Goal: Transaction & Acquisition: Purchase product/service

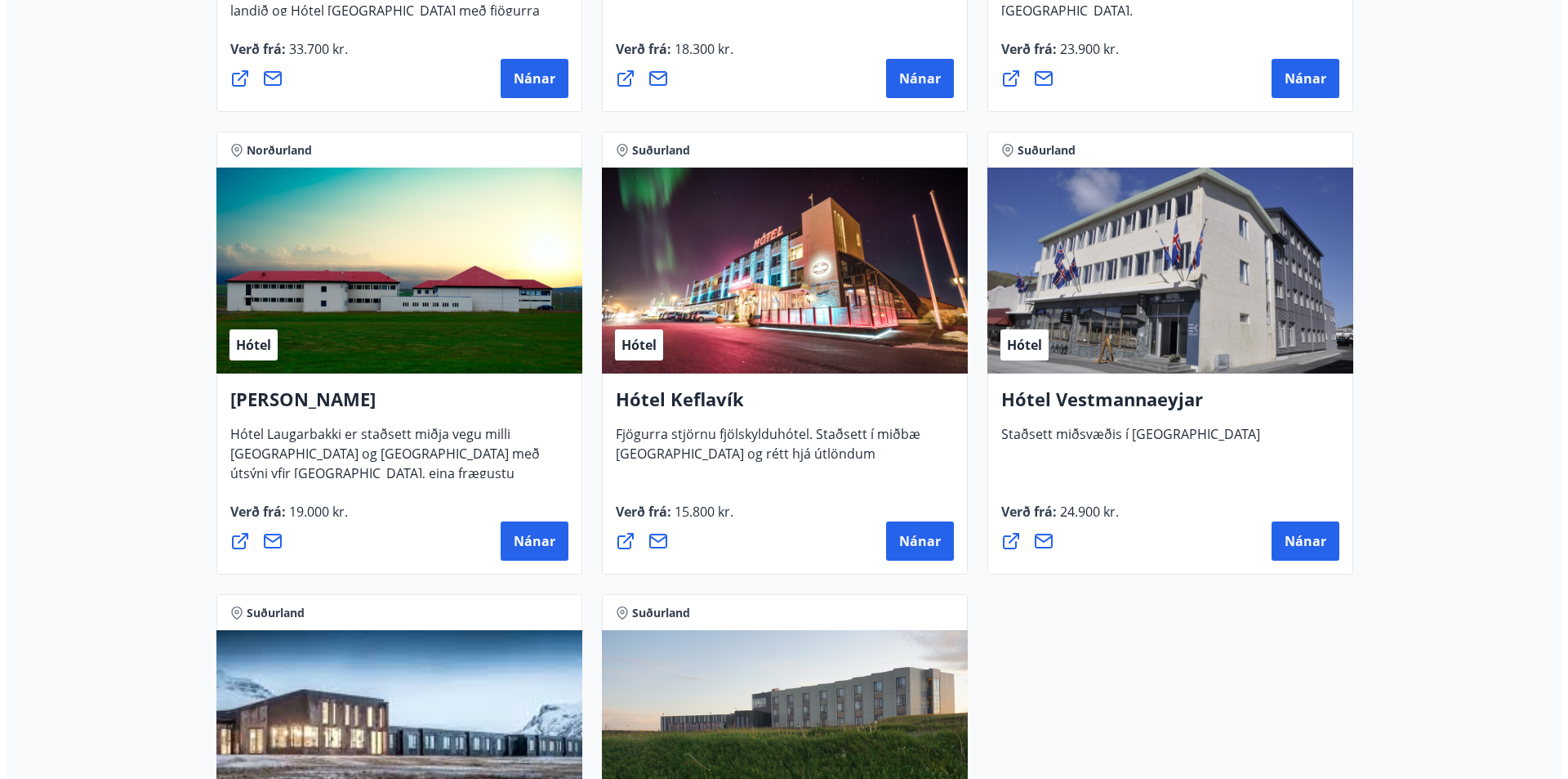
scroll to position [3921, 0]
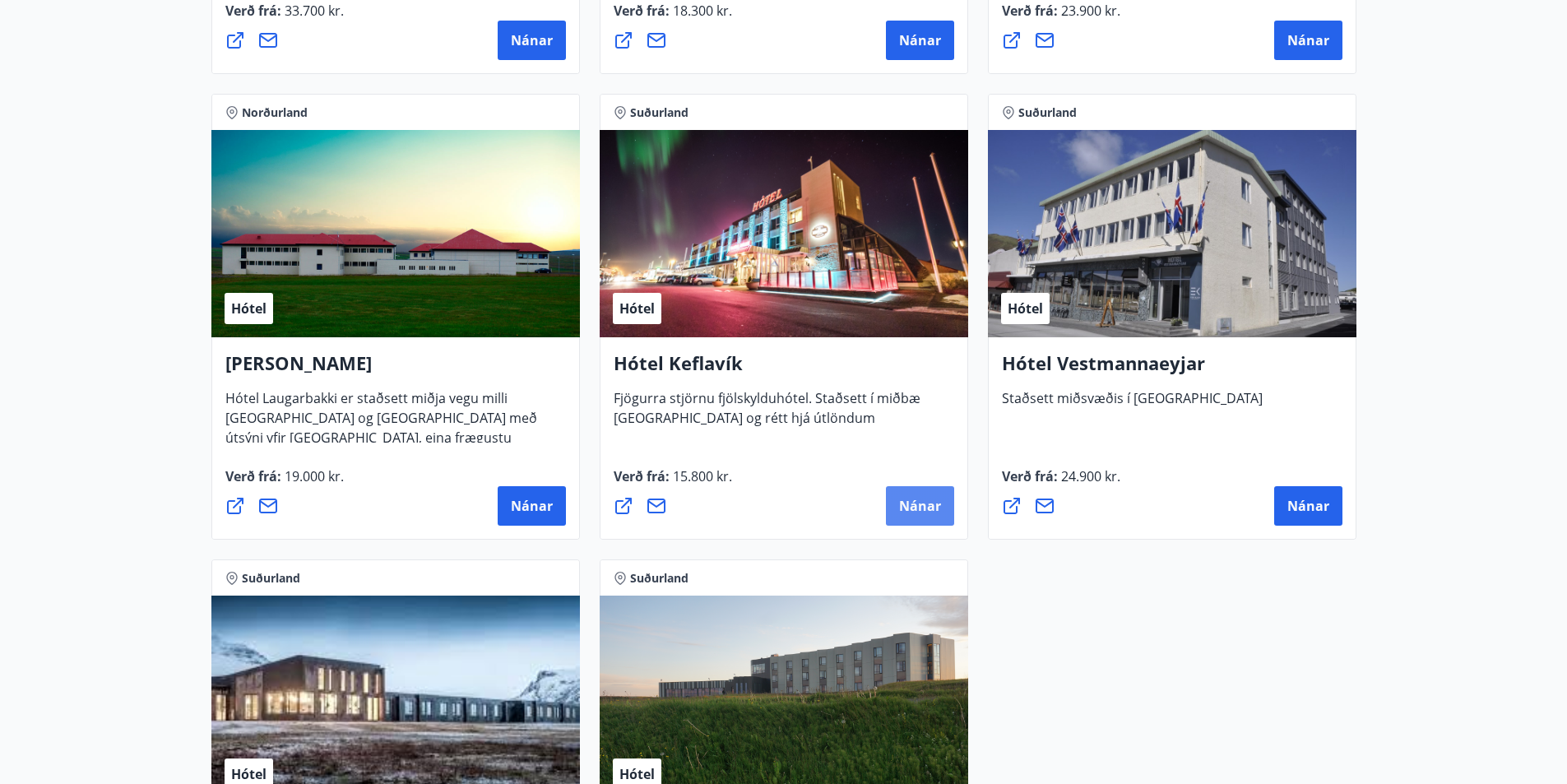
click at [950, 514] on button "Nánar" at bounding box center [921, 506] width 69 height 40
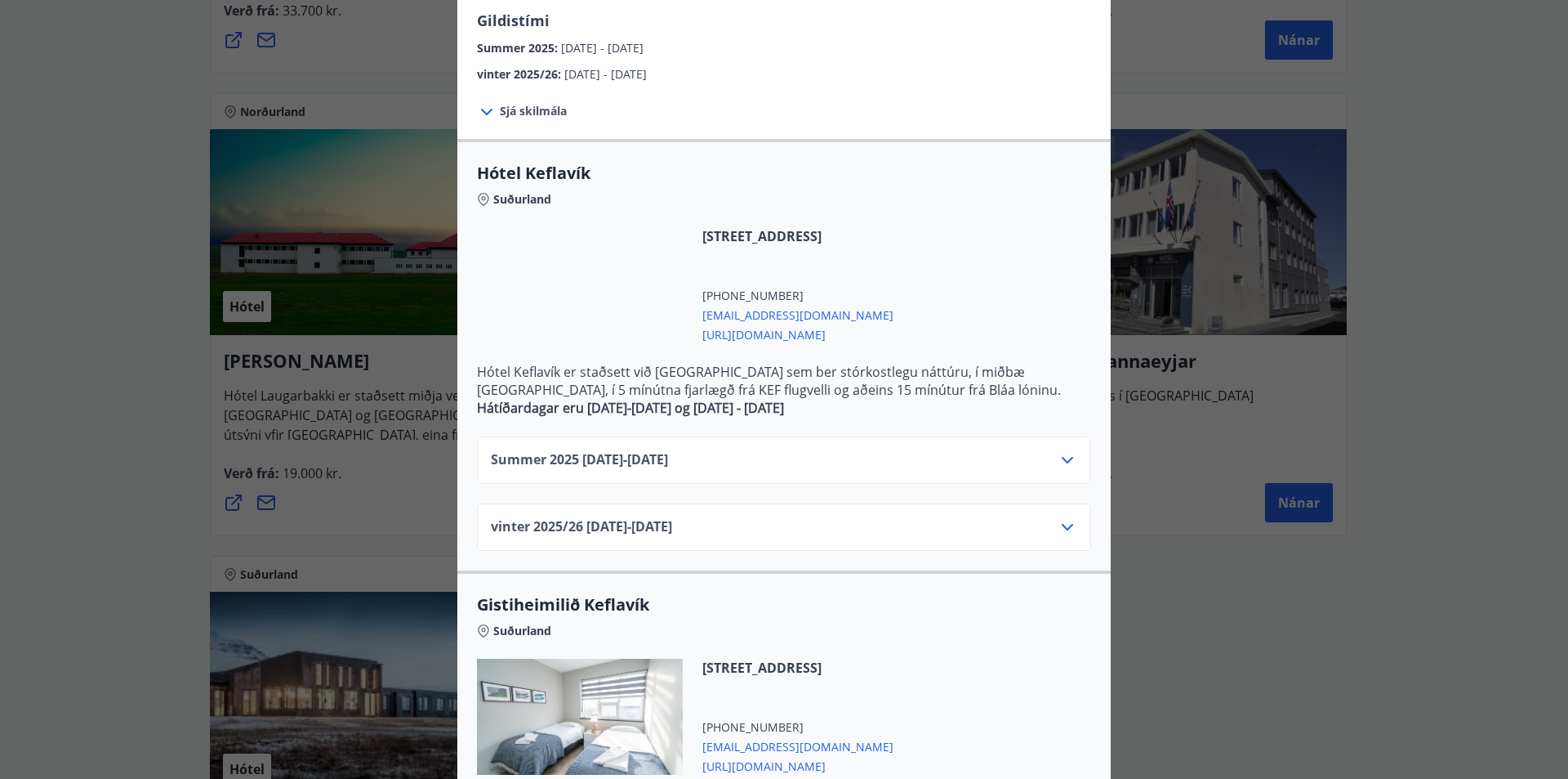
scroll to position [245, 0]
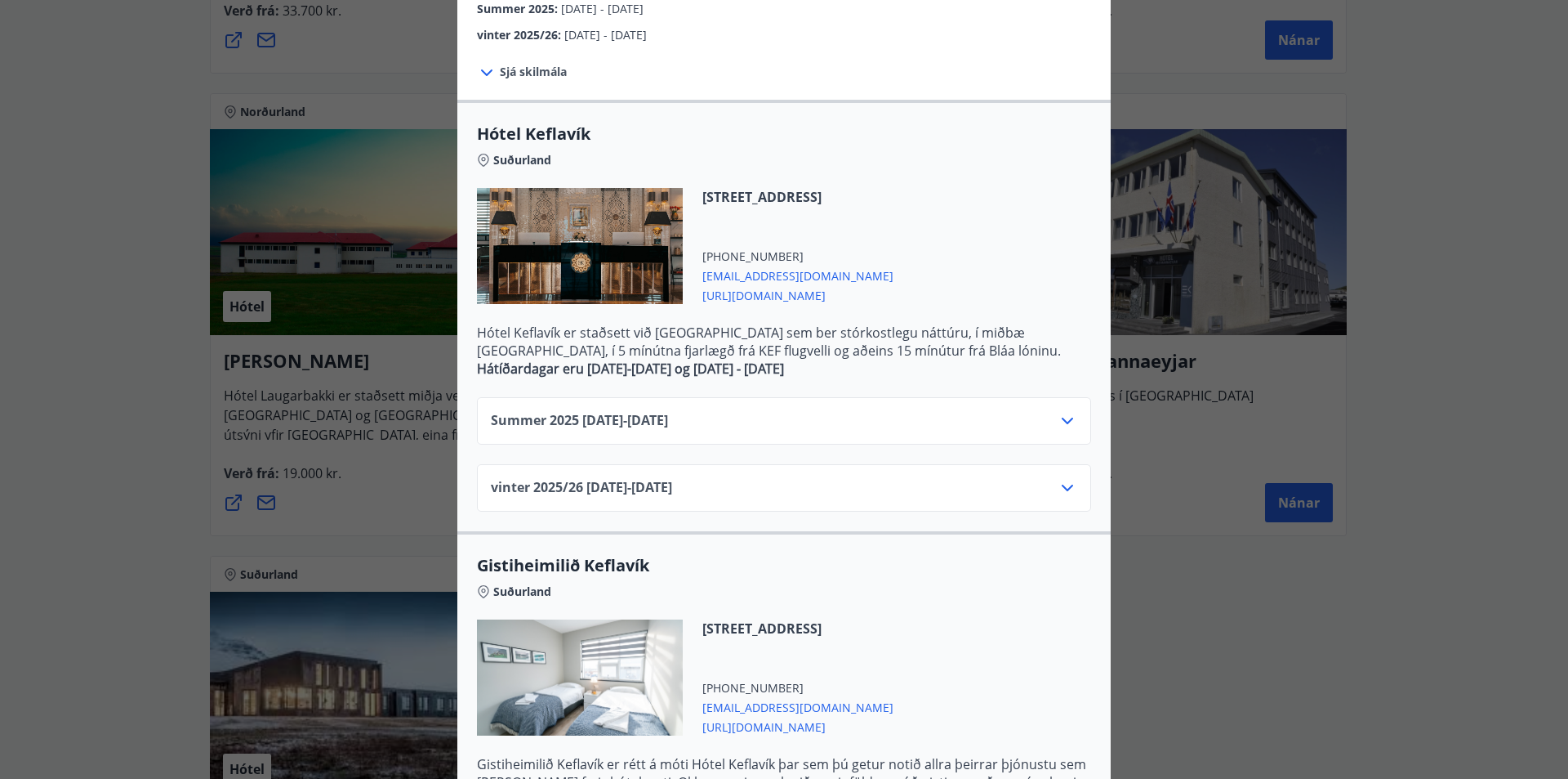
click at [711, 413] on div "Summer [PHONE_NUMBER][DATE] - [DATE]" at bounding box center [784, 427] width 586 height 32
click at [1062, 433] on div "Summer [PHONE_NUMBER][DATE] - [DATE]" at bounding box center [784, 427] width 586 height 32
click at [1062, 428] on icon at bounding box center [1067, 420] width 19 height 19
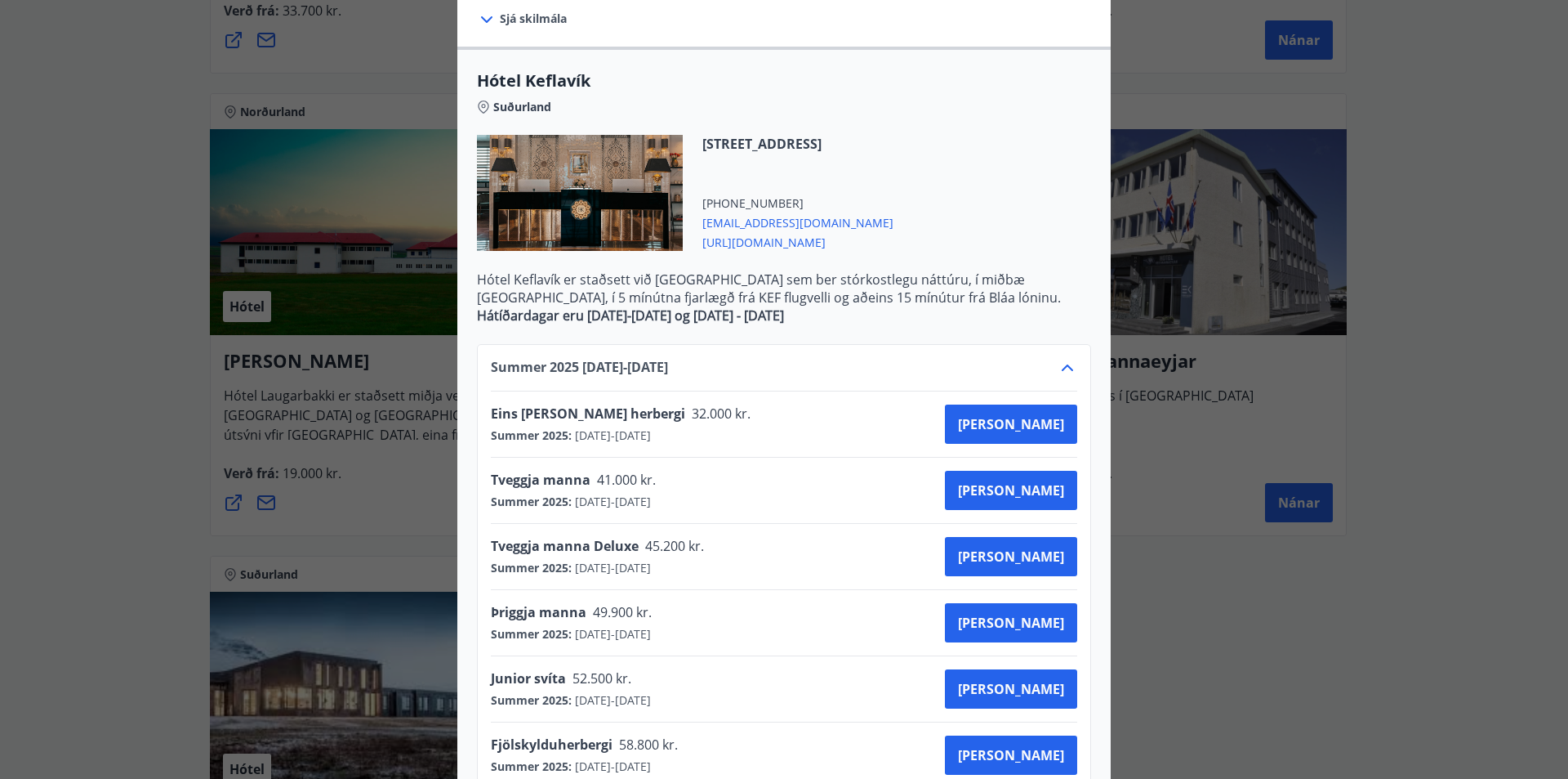
scroll to position [327, 0]
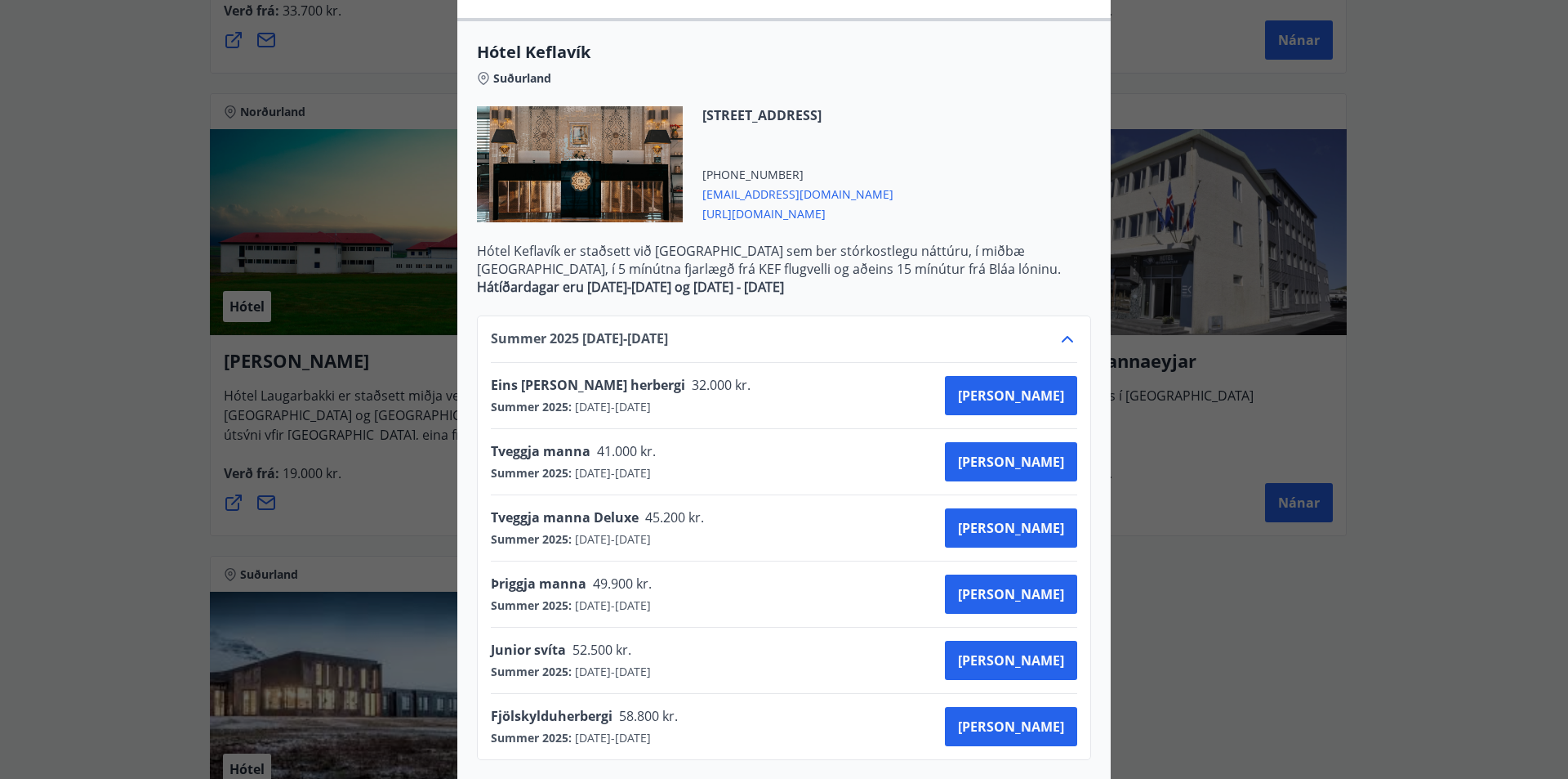
click at [1061, 346] on icon at bounding box center [1067, 338] width 19 height 19
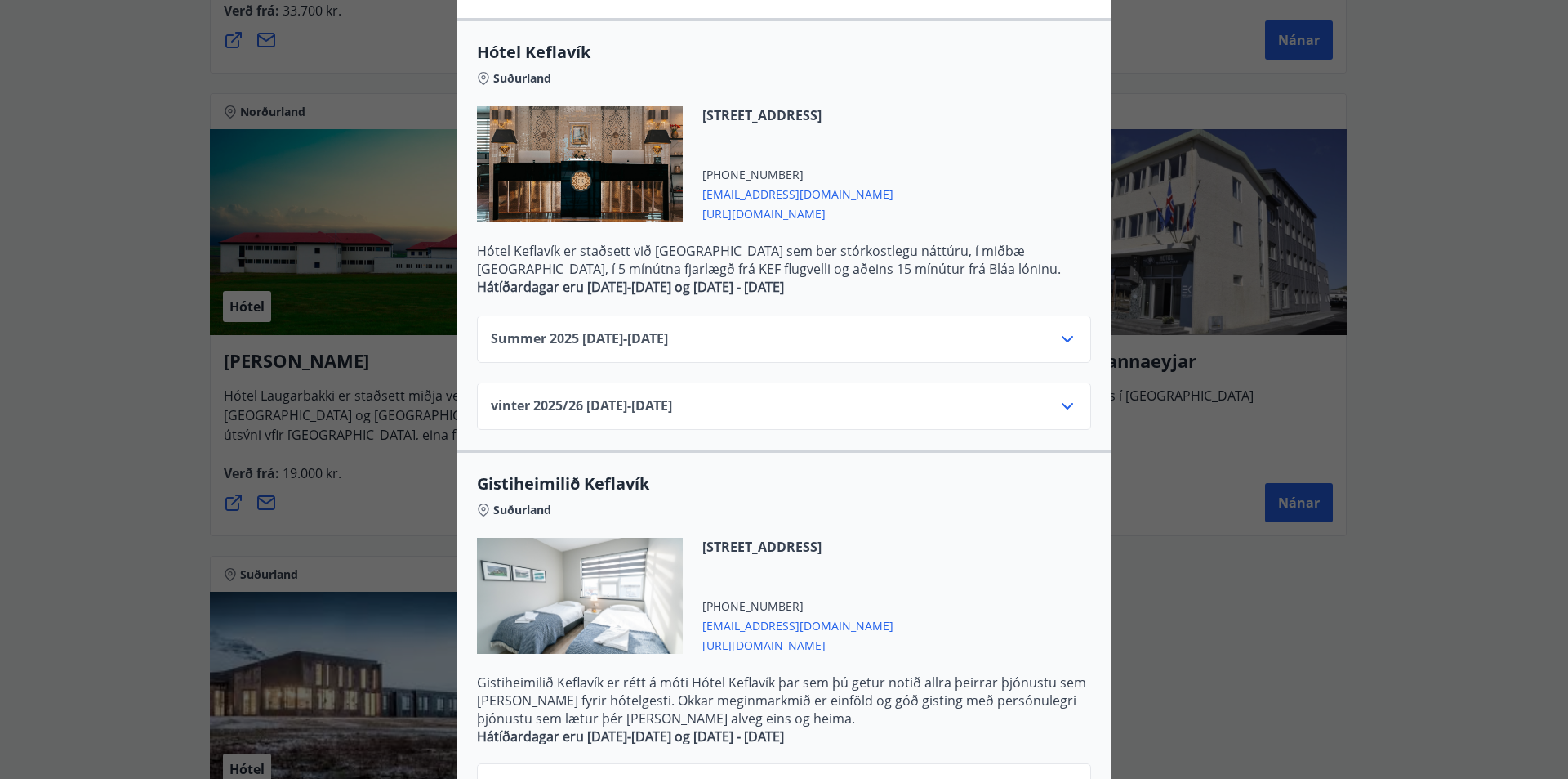
click at [1065, 409] on icon at bounding box center [1067, 406] width 19 height 19
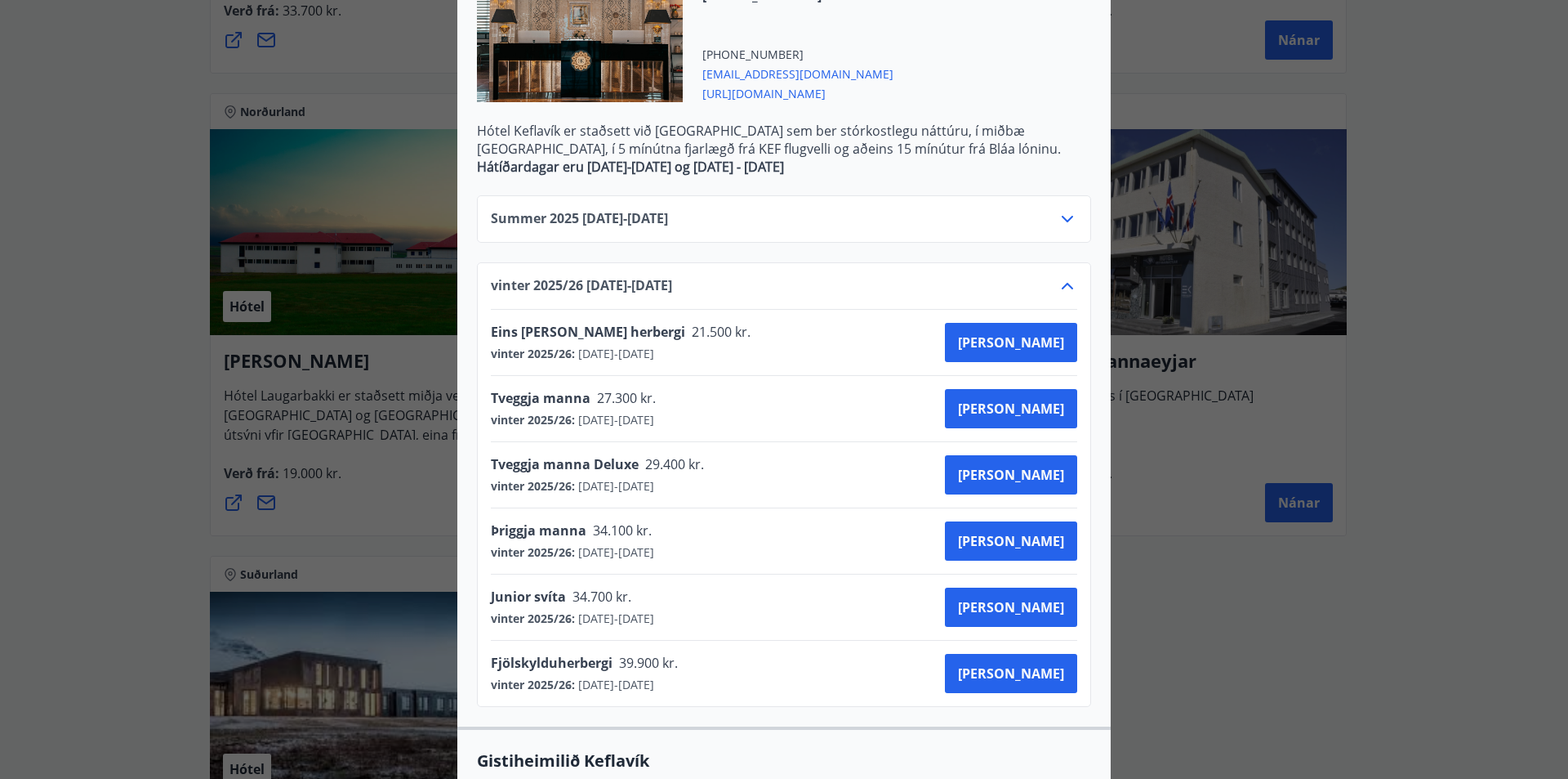
scroll to position [490, 0]
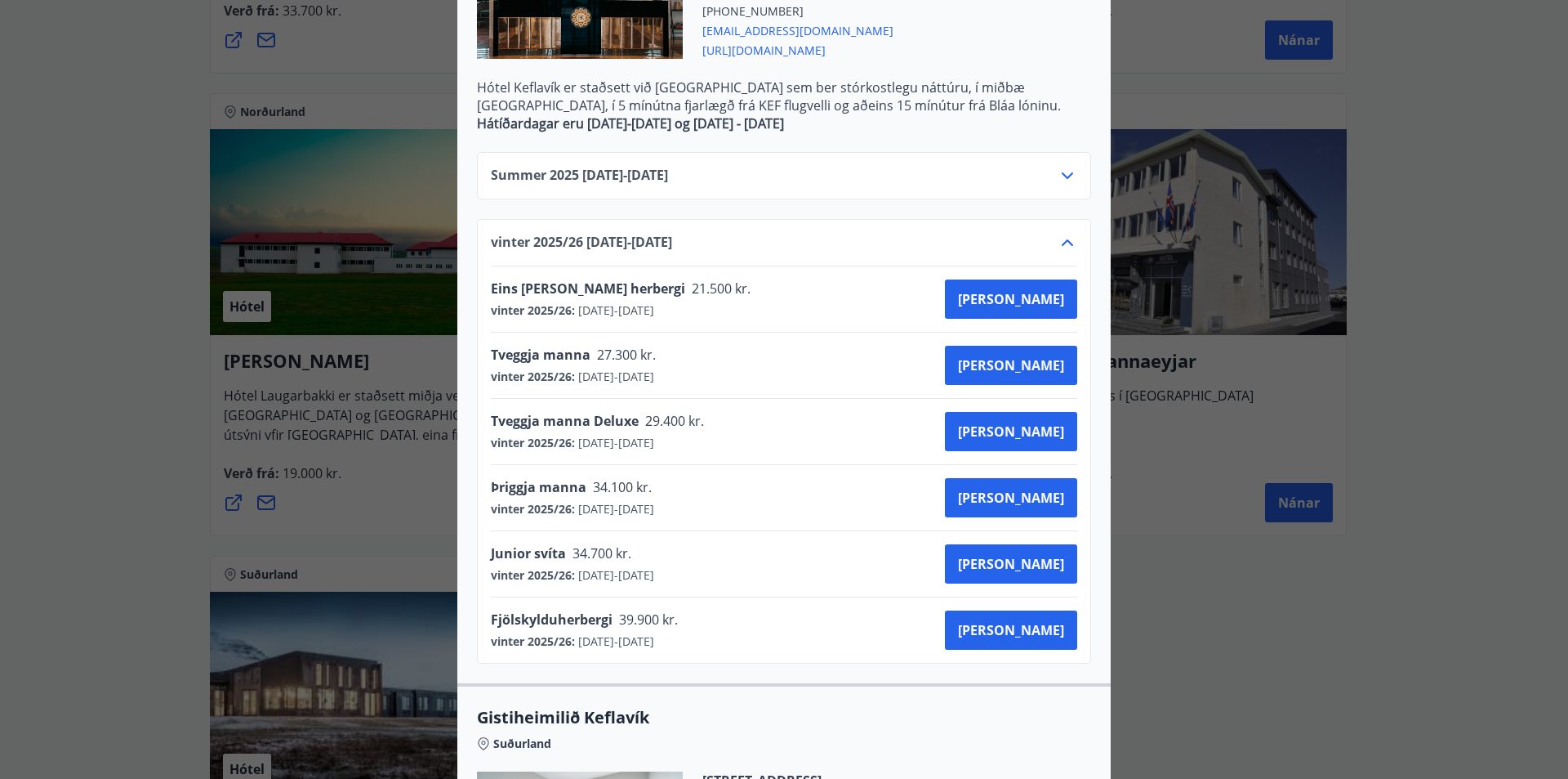
click at [1079, 242] on div "vinter 2025/[PHONE_NUMBER][DATE] - [DATE] Eins [PERSON_NAME] herbergi 21.500 kr…" at bounding box center [784, 441] width 614 height 444
click at [1062, 242] on icon at bounding box center [1067, 242] width 11 height 6
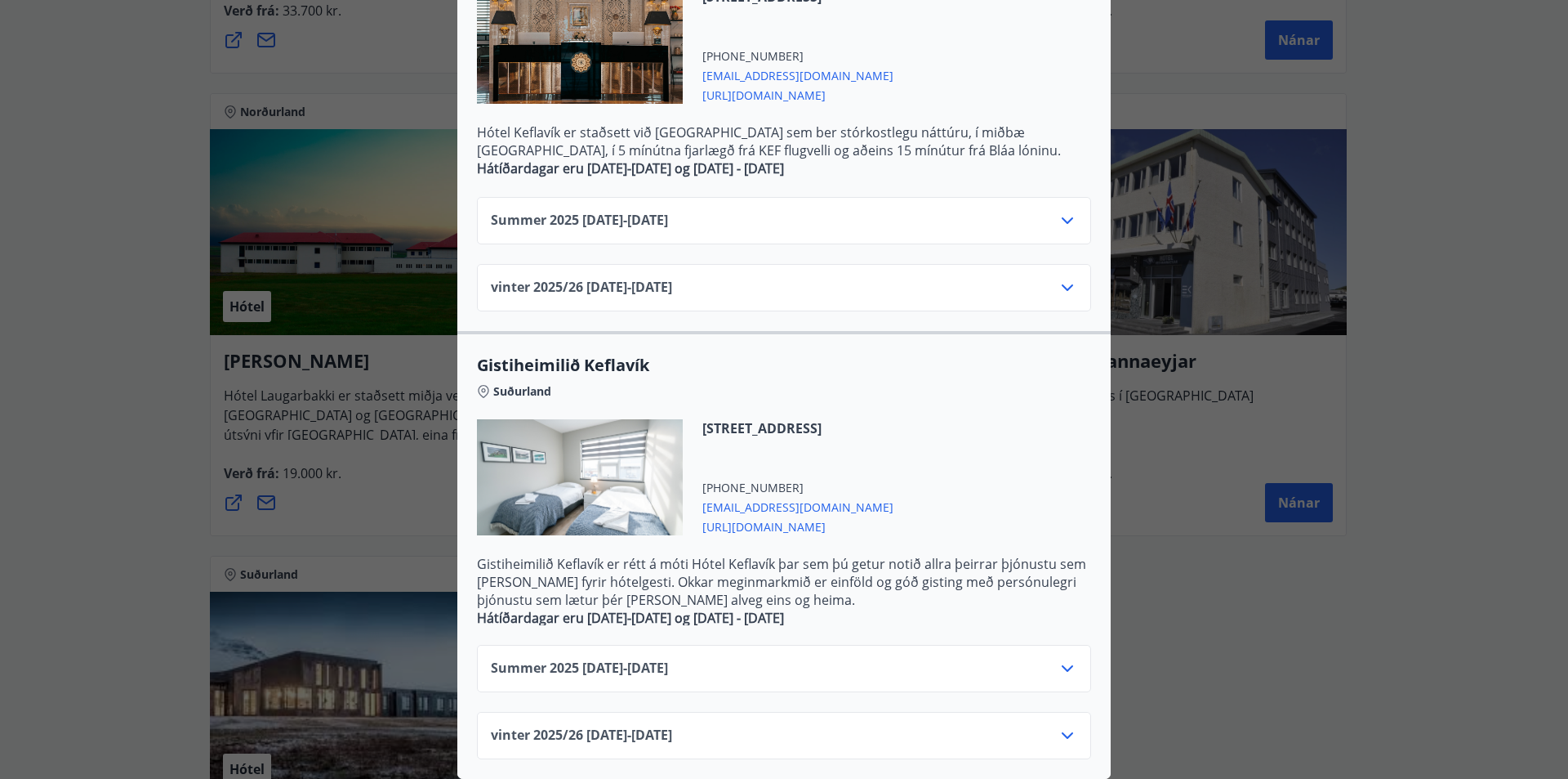
scroll to position [457, 0]
click at [1059, 277] on icon at bounding box center [1067, 287] width 19 height 19
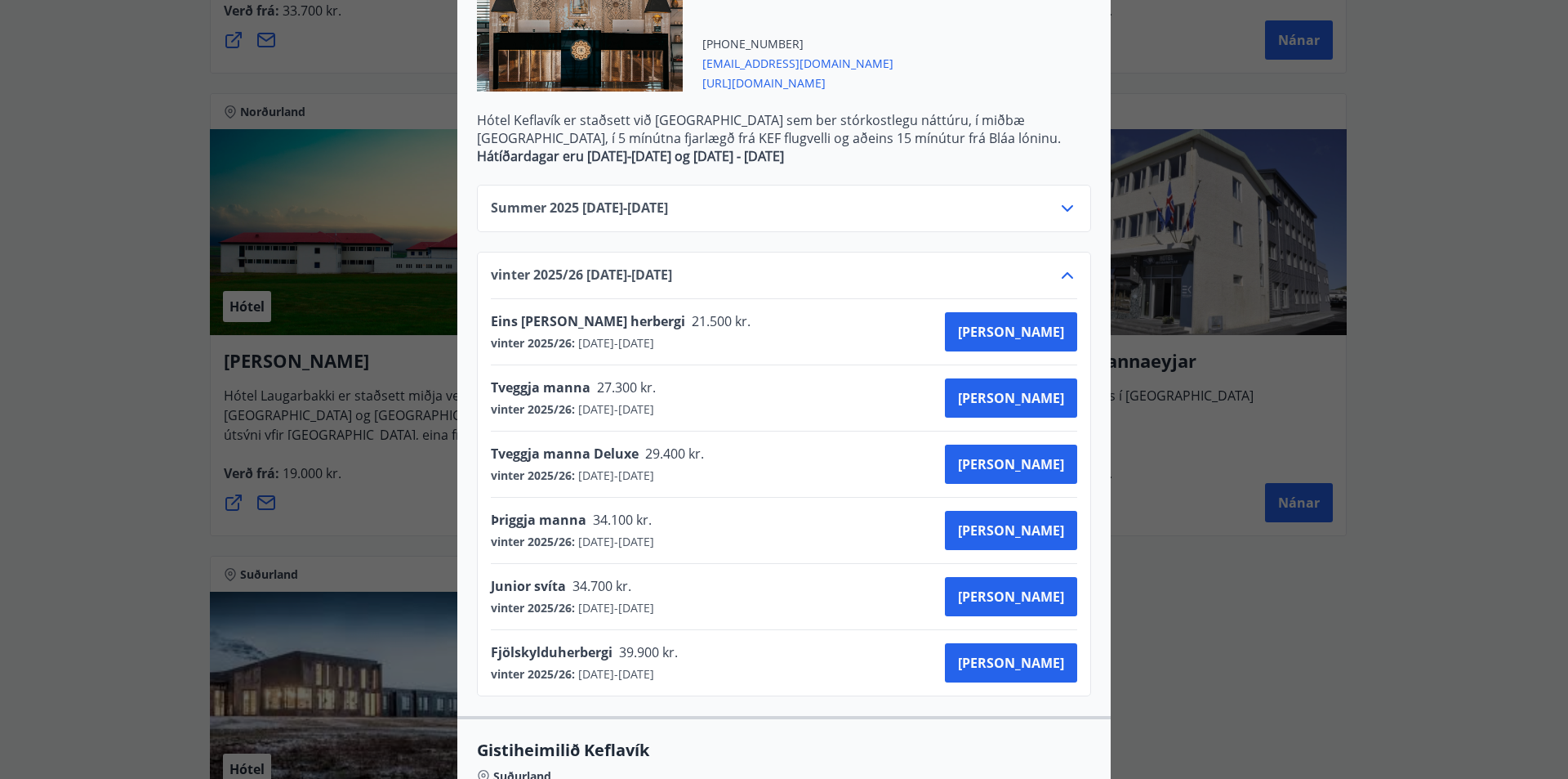
scroll to position [490, 0]
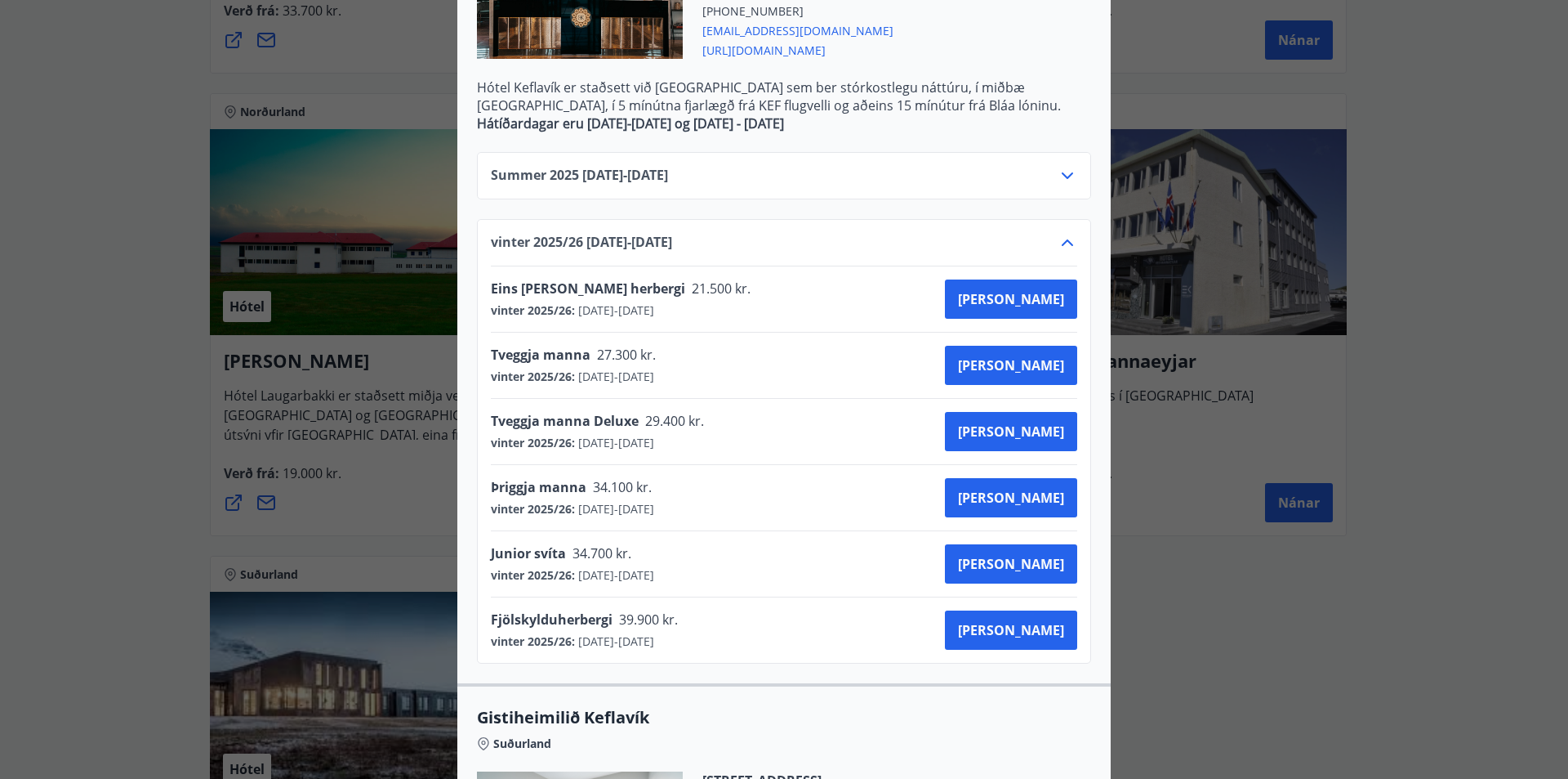
click at [1050, 231] on div "vinter 2025/[PHONE_NUMBER][DATE] - [DATE] Eins [PERSON_NAME] herbergi 21.500 kr…" at bounding box center [784, 441] width 614 height 444
click at [1061, 229] on div "vinter 2025/[PHONE_NUMBER][DATE] - [DATE] Eins [PERSON_NAME] herbergi 21.500 kr…" at bounding box center [784, 441] width 614 height 444
click at [1060, 233] on icon at bounding box center [1067, 243] width 19 height 19
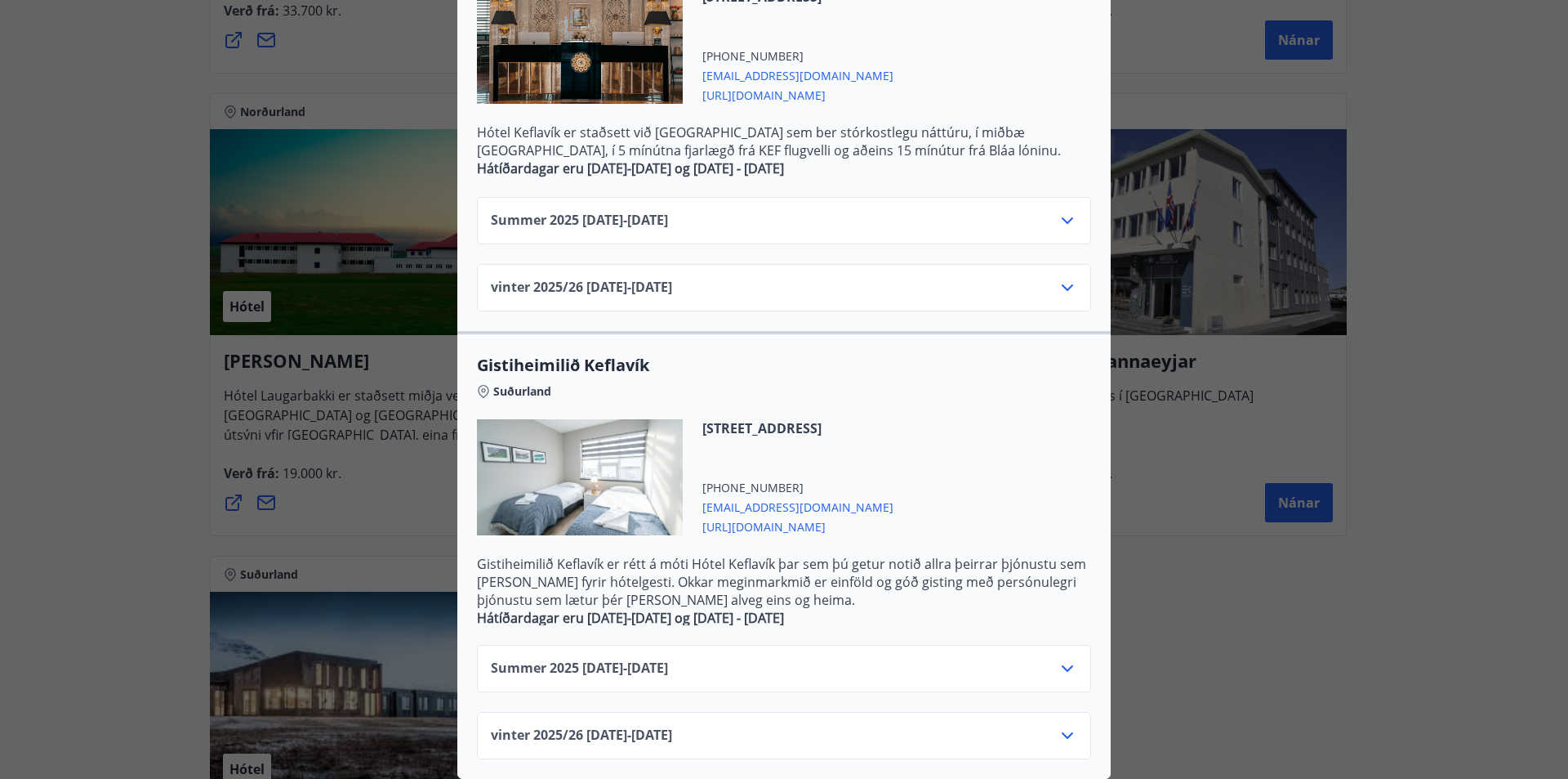
click at [1060, 213] on icon at bounding box center [1067, 221] width 19 height 19
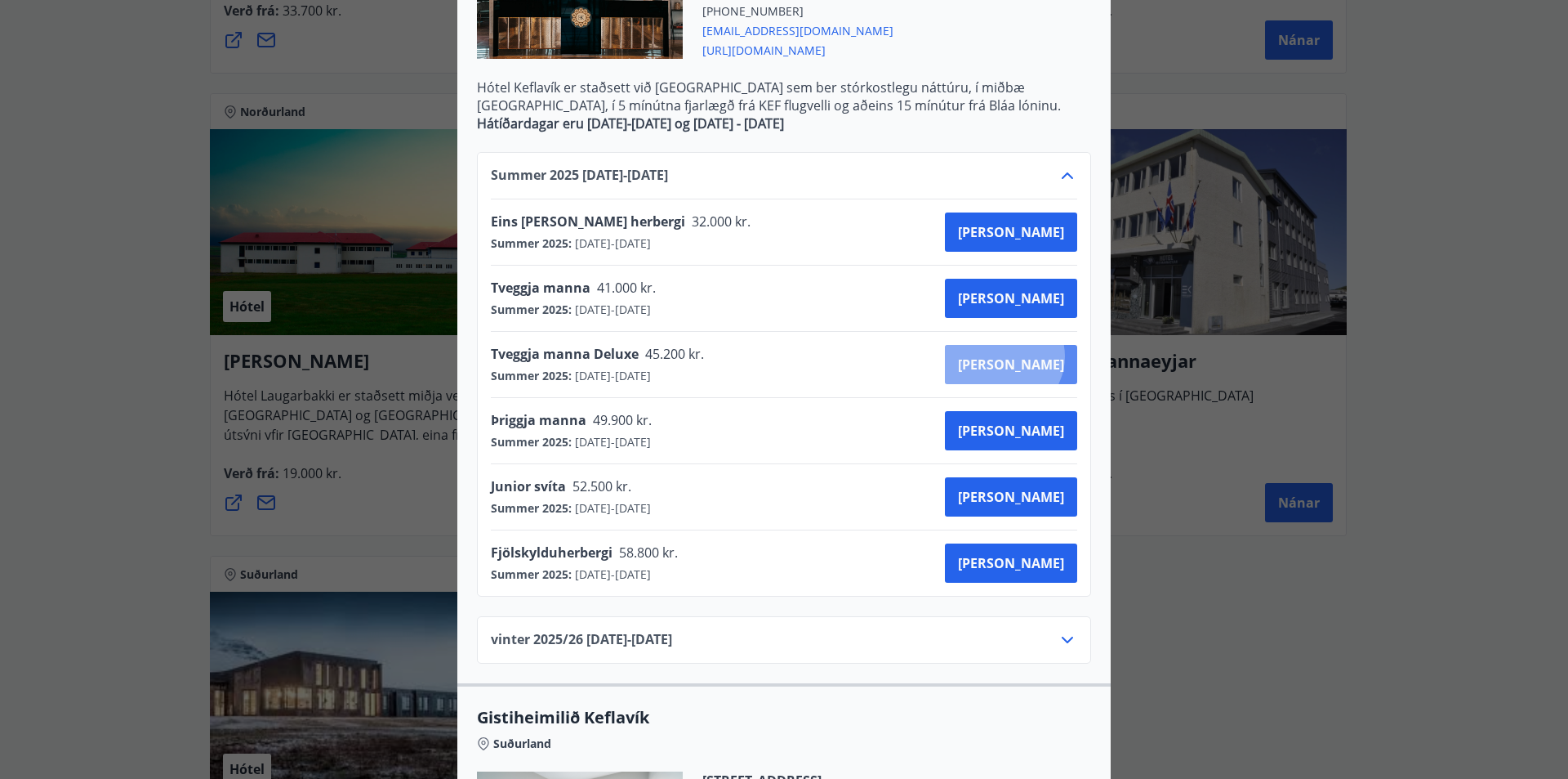
click at [1060, 356] on button "[PERSON_NAME]" at bounding box center [1012, 364] width 133 height 39
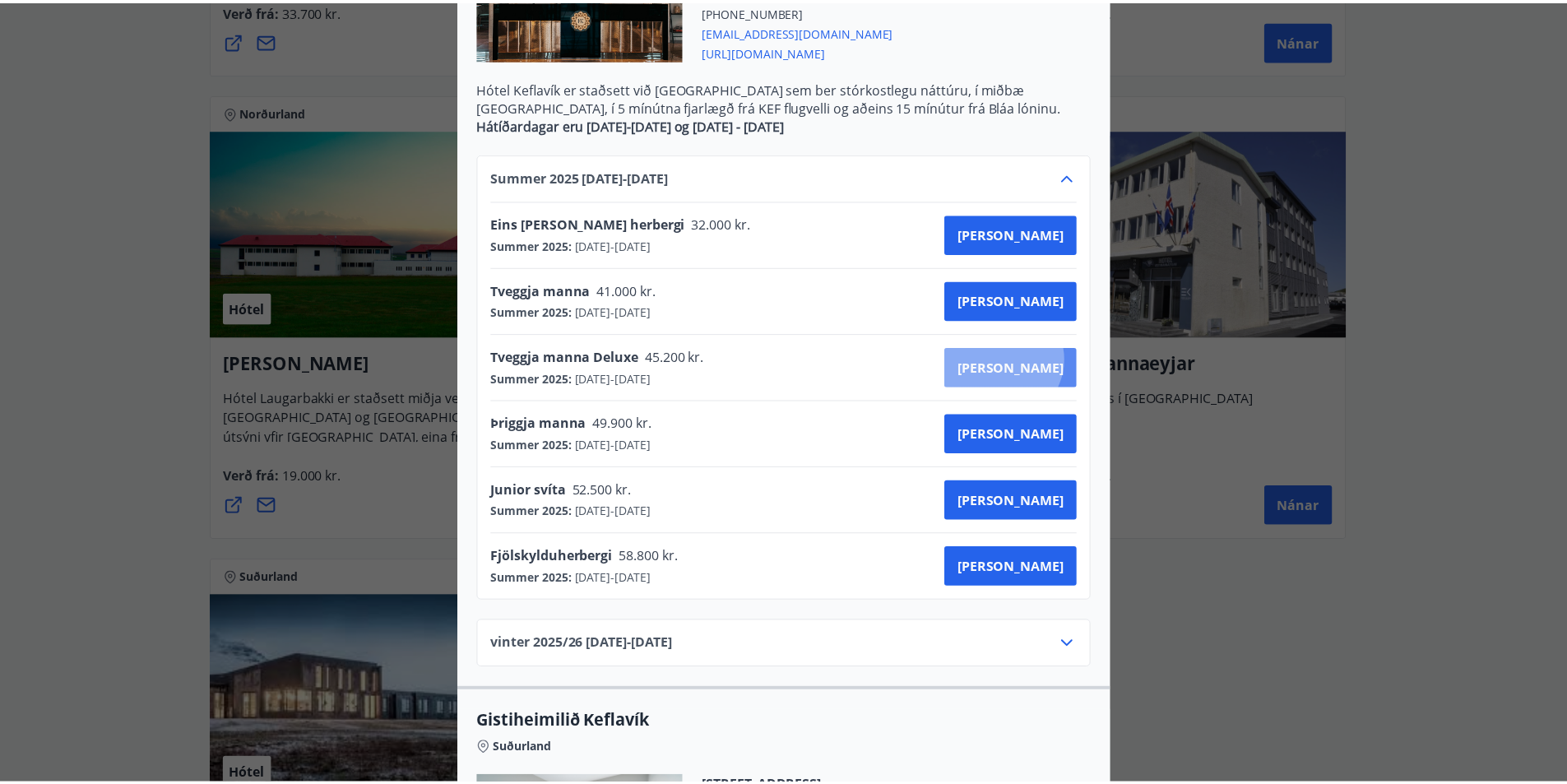
scroll to position [3, 0]
